Goal: Task Accomplishment & Management: Use online tool/utility

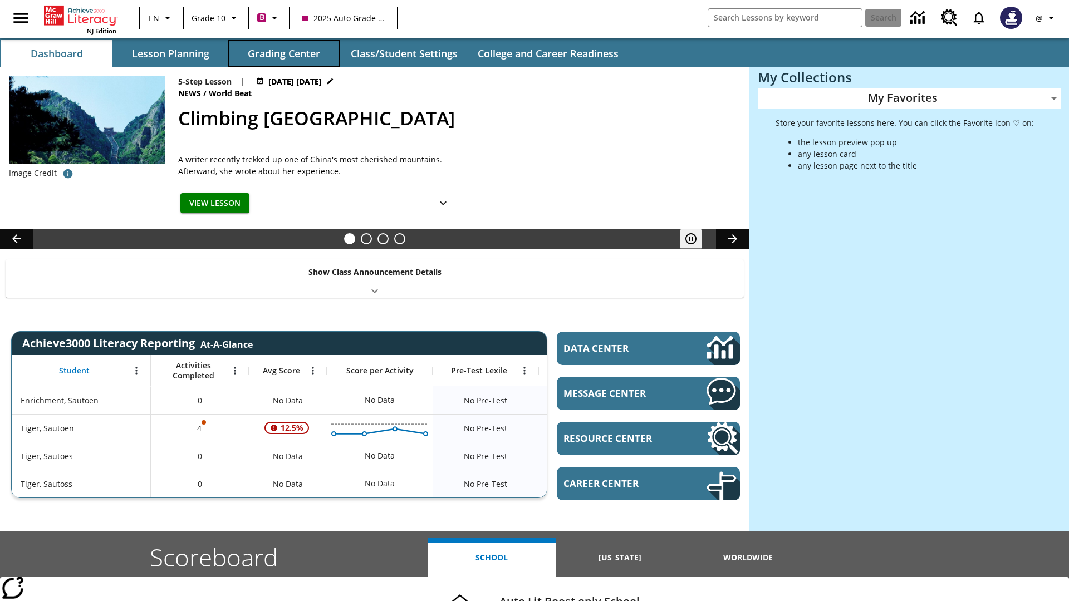
click at [284, 53] on button "Grading Center" at bounding box center [283, 53] width 111 height 27
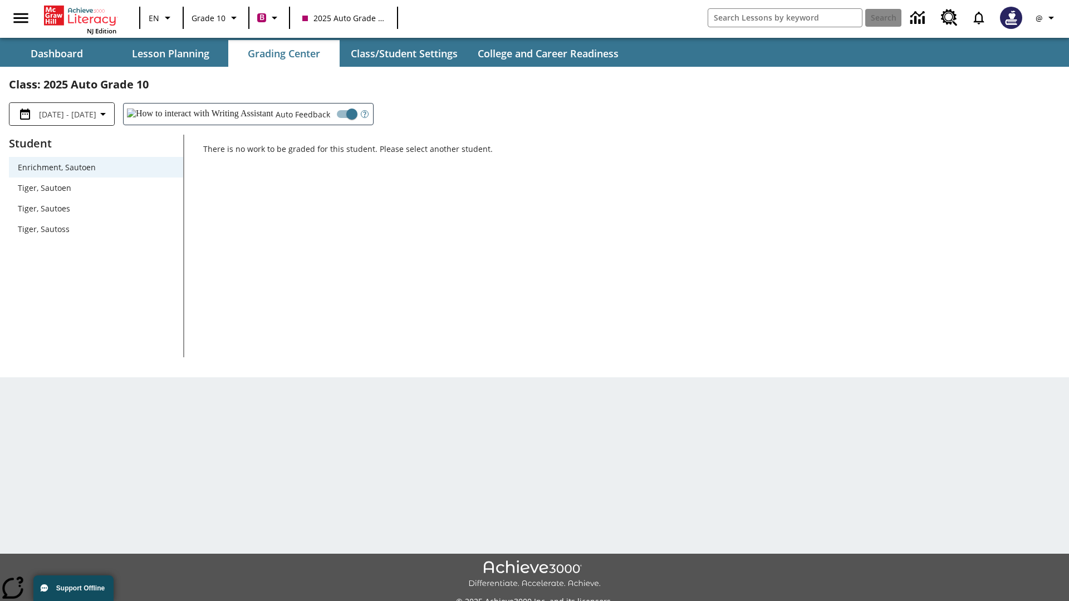
click at [96, 188] on span "Tiger, Sautoen" at bounding box center [96, 188] width 156 height 12
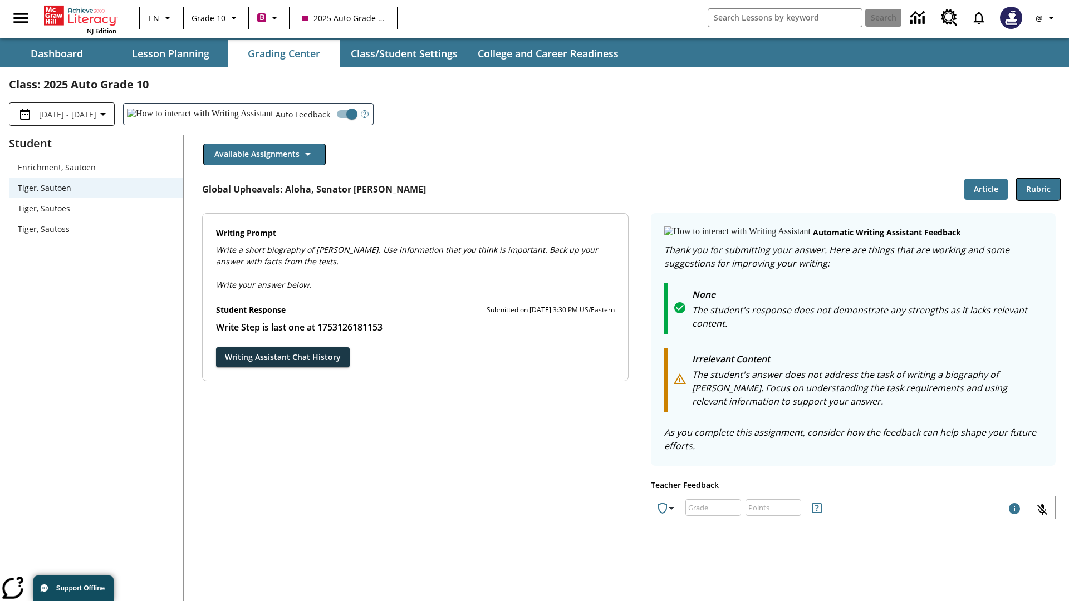
click at [1038, 189] on button "Rubric" at bounding box center [1037, 190] width 43 height 22
click at [986, 189] on button "Article" at bounding box center [985, 190] width 43 height 22
click at [161, 18] on icon "Language: EN, Select a language" at bounding box center [167, 17] width 13 height 13
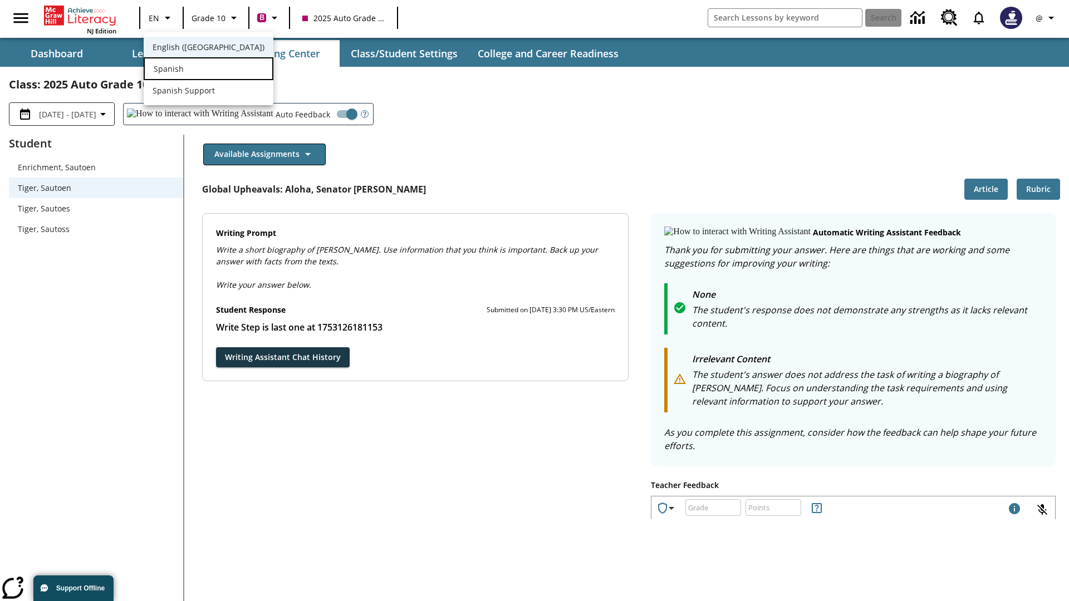
click at [185, 70] on div "Spanish" at bounding box center [209, 68] width 130 height 23
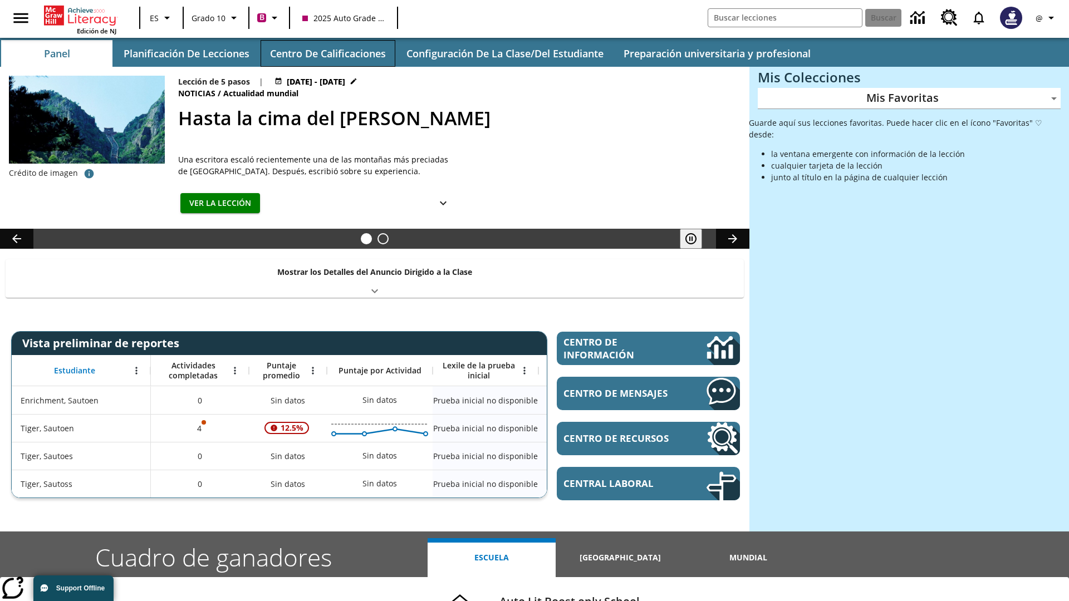
click at [327, 53] on button "Centro de calificaciones" at bounding box center [327, 53] width 135 height 27
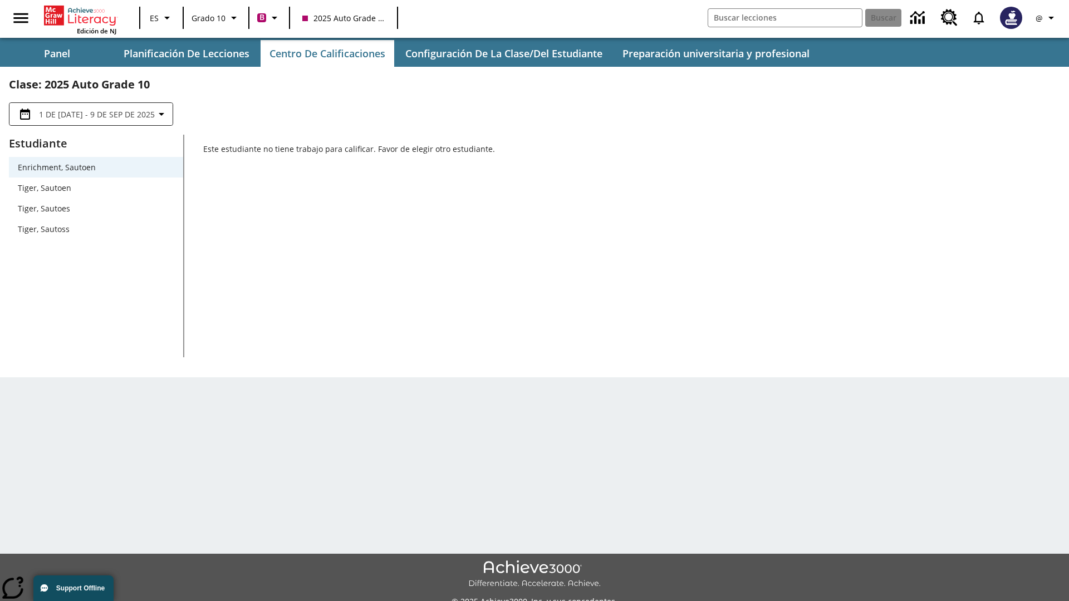
click at [96, 188] on span "Tiger, Sautoen" at bounding box center [96, 188] width 156 height 12
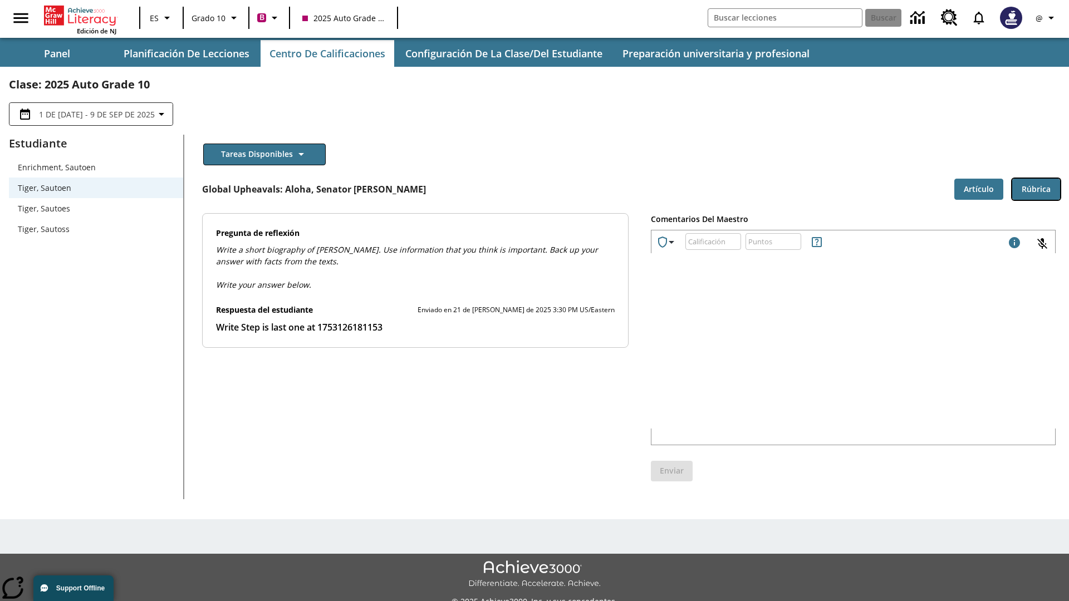
click at [1036, 189] on button "Rúbrica" at bounding box center [1036, 190] width 48 height 22
